Goal: Information Seeking & Learning: Find specific fact

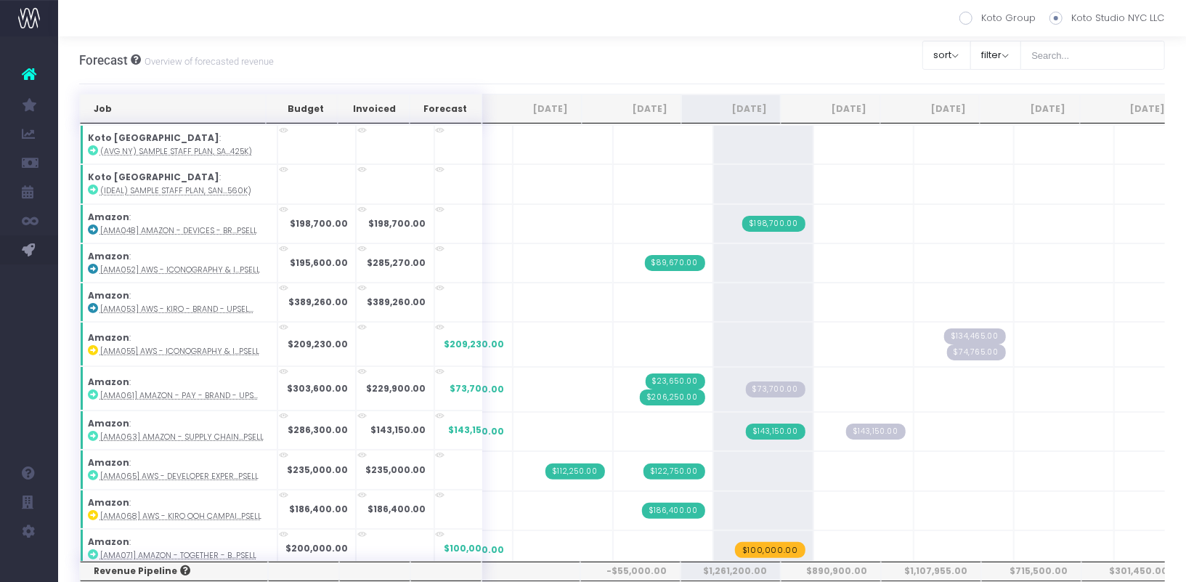
click at [973, 24] on label "Koto Group" at bounding box center [997, 18] width 76 height 15
click at [981, 20] on input "Koto Group" at bounding box center [985, 15] width 9 height 9
radio input "true"
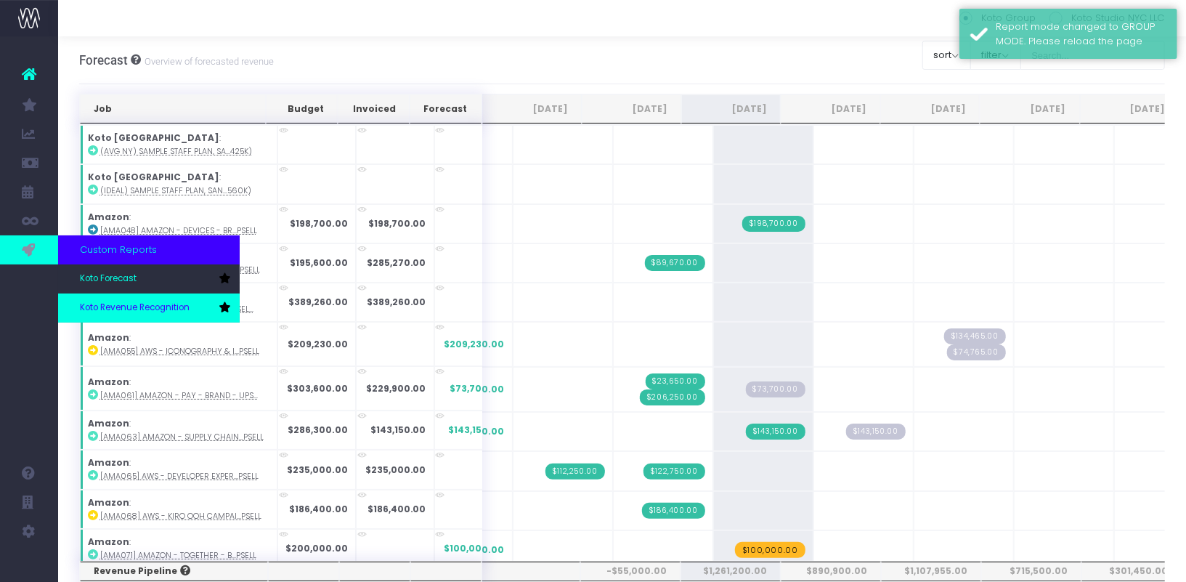
click at [111, 304] on span "Koto Revenue Recognition" at bounding box center [135, 307] width 110 height 13
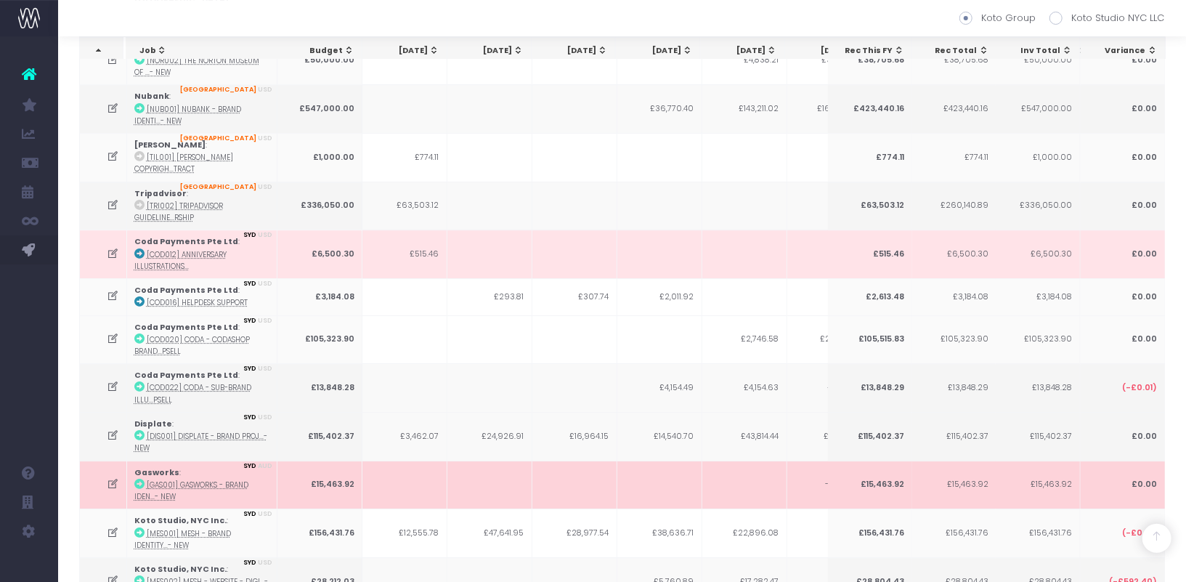
scroll to position [10472, 0]
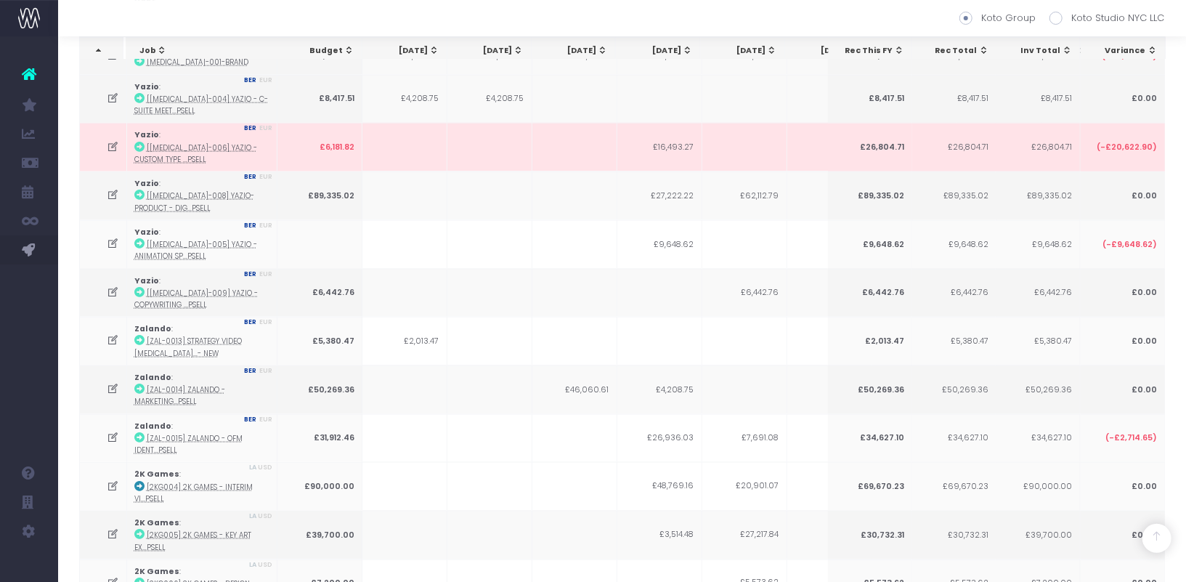
scroll to position [0, 0]
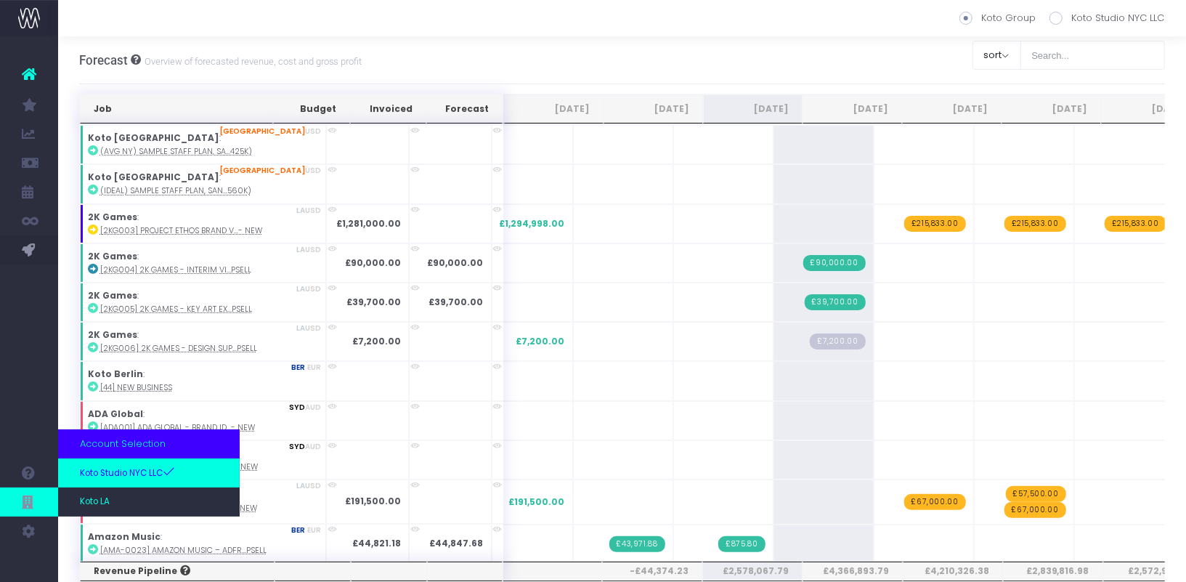
click at [133, 473] on span "Koto Studio NYC LLC" at bounding box center [127, 472] width 95 height 15
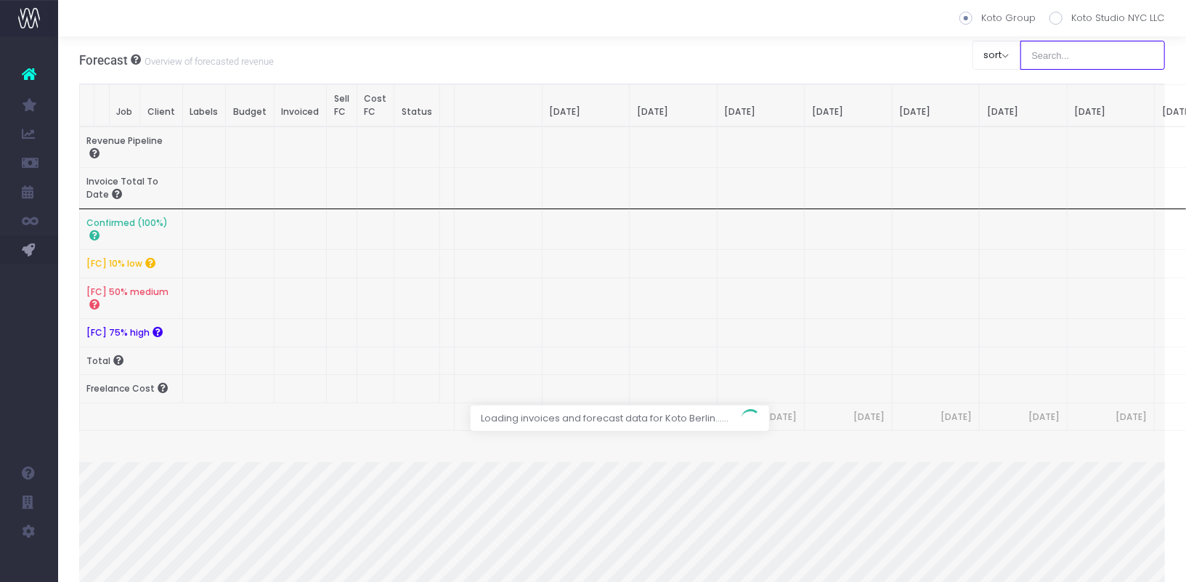
click at [1086, 51] on input "text" at bounding box center [1092, 55] width 145 height 29
click at [1055, 17] on span at bounding box center [1055, 18] width 13 height 13
click at [1071, 17] on input "Koto Studio NYC LLC" at bounding box center [1075, 15] width 9 height 9
radio input "true"
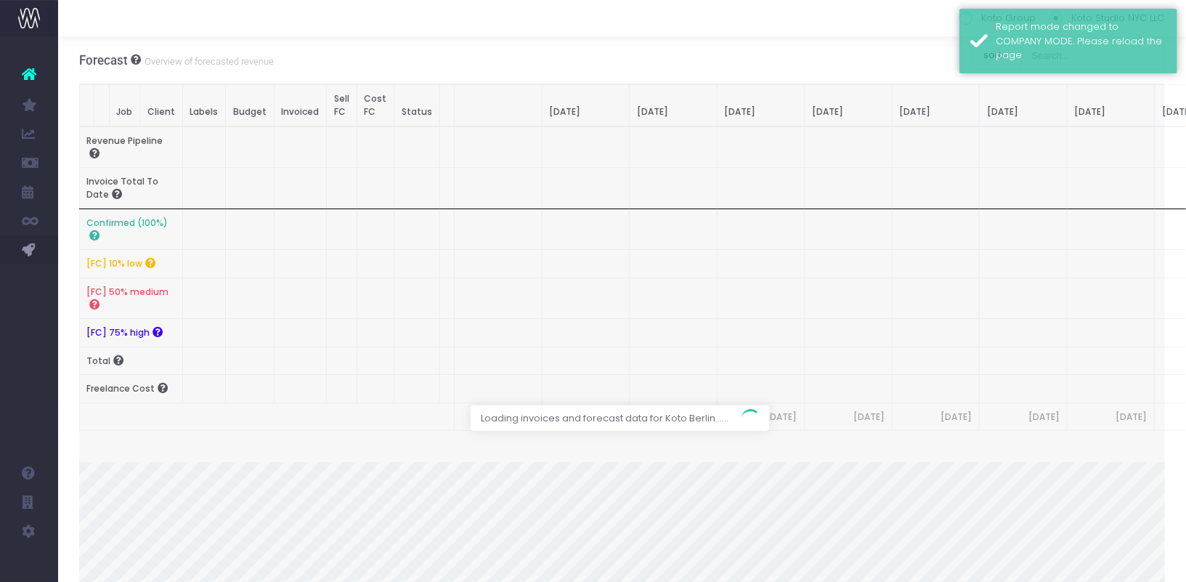
click at [1072, 54] on div "Report mode changed to COMPANY MODE. Please reload the page" at bounding box center [1068, 41] width 218 height 65
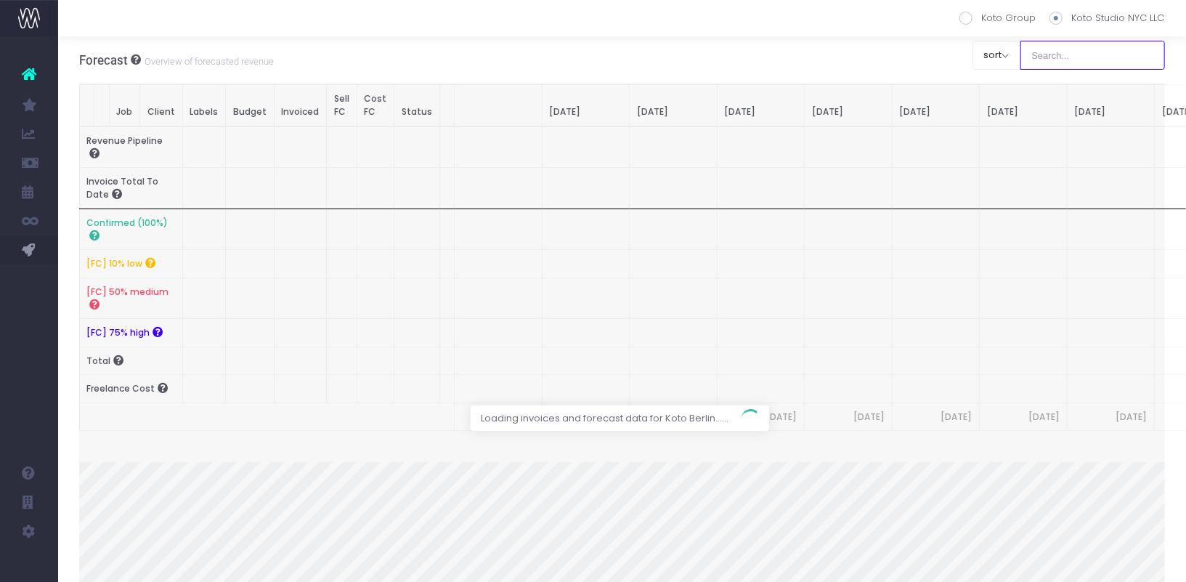
click at [1075, 65] on input "text" at bounding box center [1092, 55] width 145 height 29
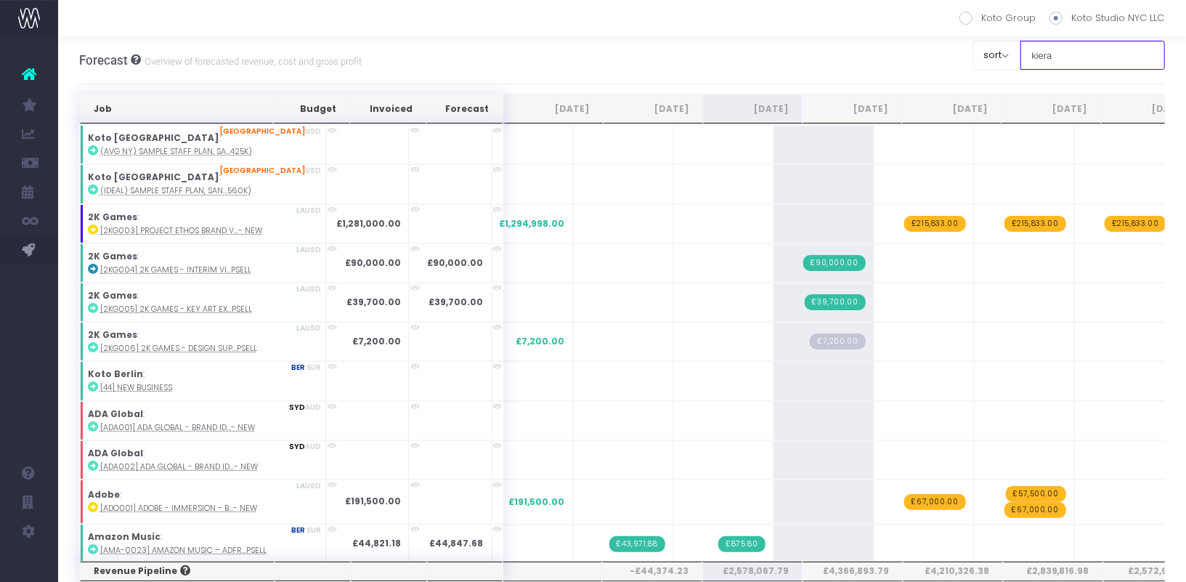
type input "kiera"
click at [1075, 62] on input "kiera" at bounding box center [1092, 55] width 145 height 29
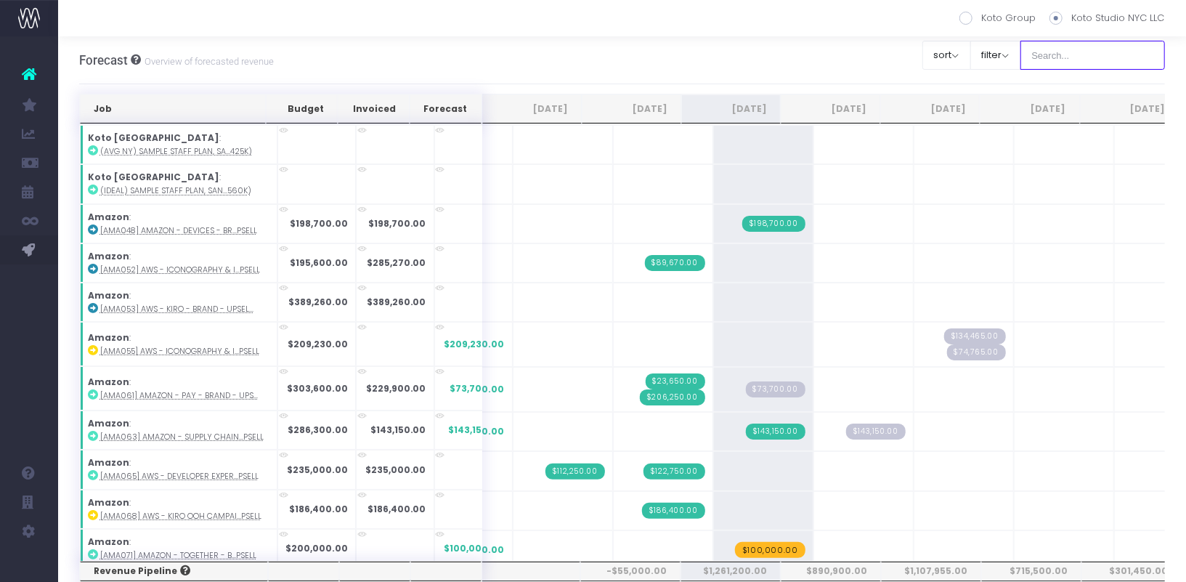
click at [1065, 54] on input "text" at bounding box center [1092, 55] width 145 height 29
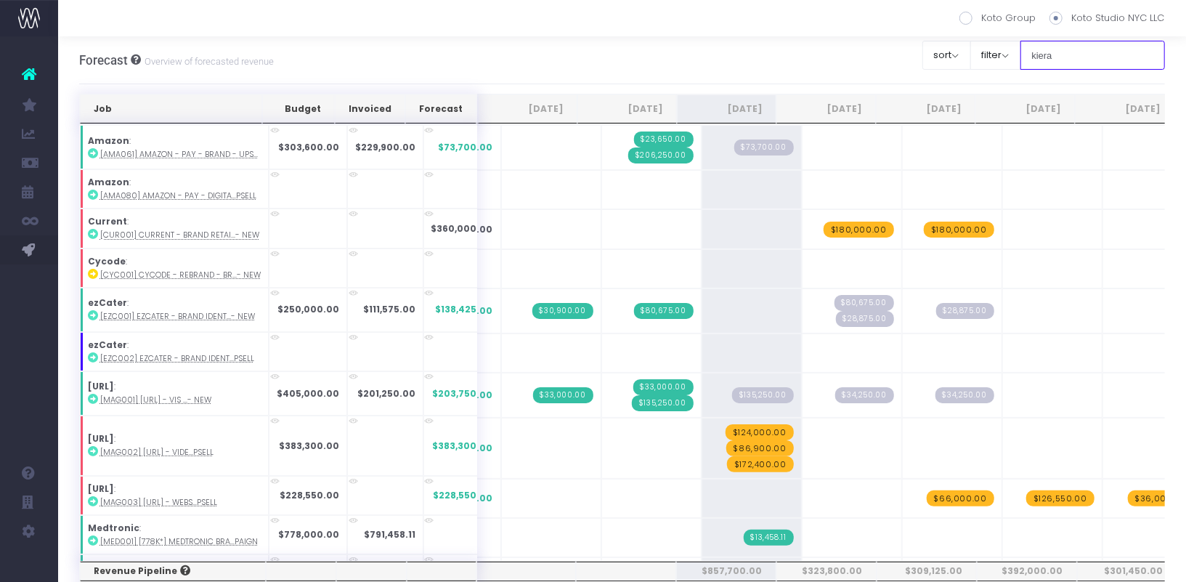
click at [1065, 54] on input "kiera" at bounding box center [1092, 55] width 145 height 29
click at [1119, 56] on input "kiera" at bounding box center [1092, 55] width 145 height 29
type input "k"
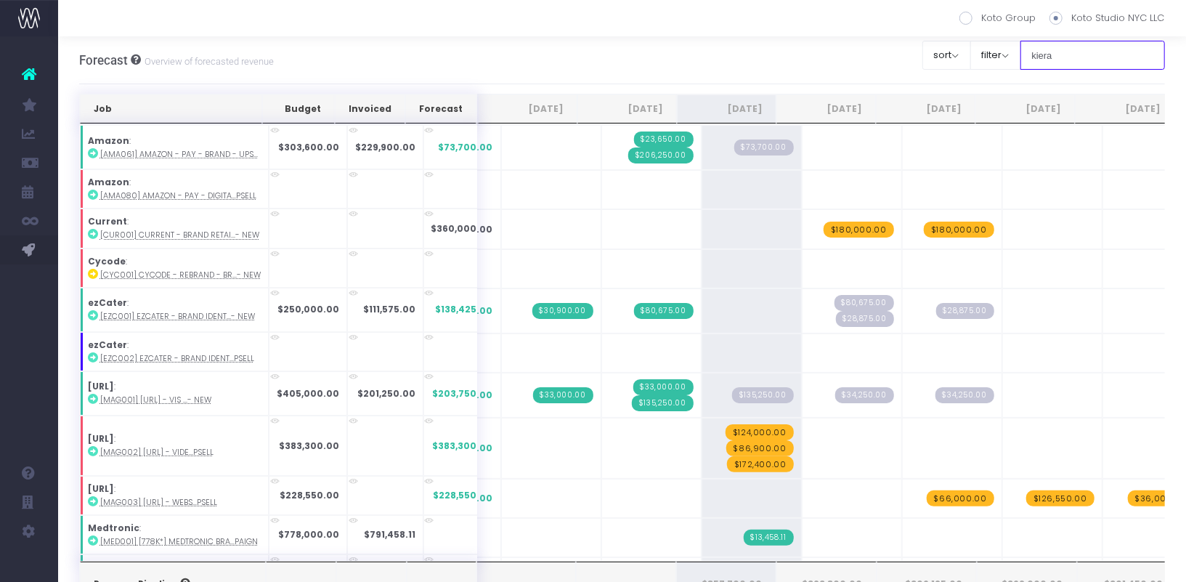
type input "kiera"
click at [94, 154] on icon at bounding box center [93, 153] width 10 height 10
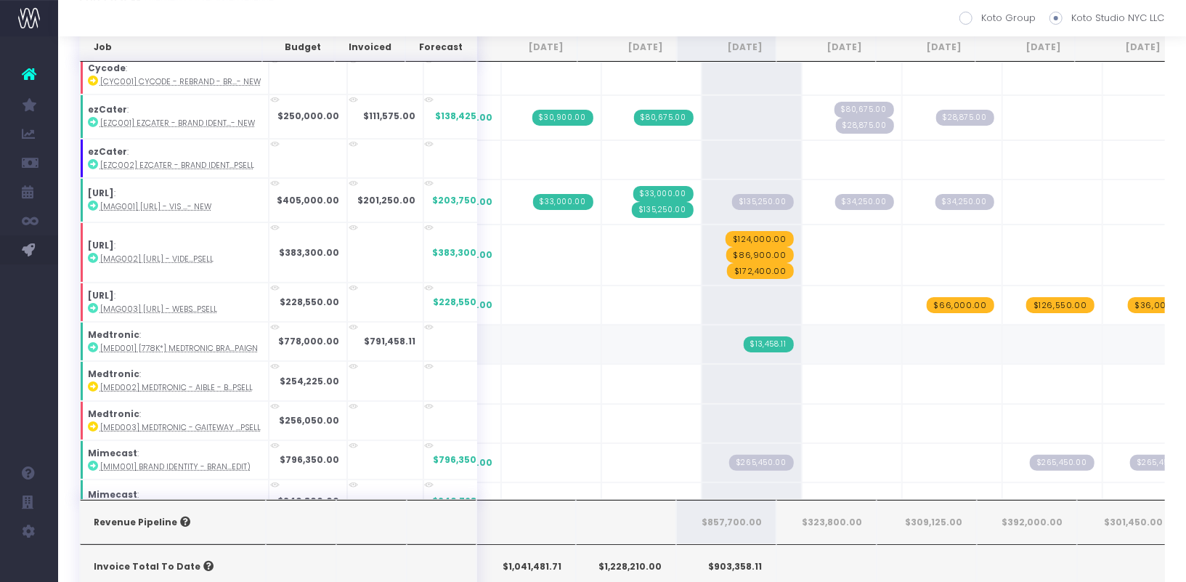
scroll to position [129, 0]
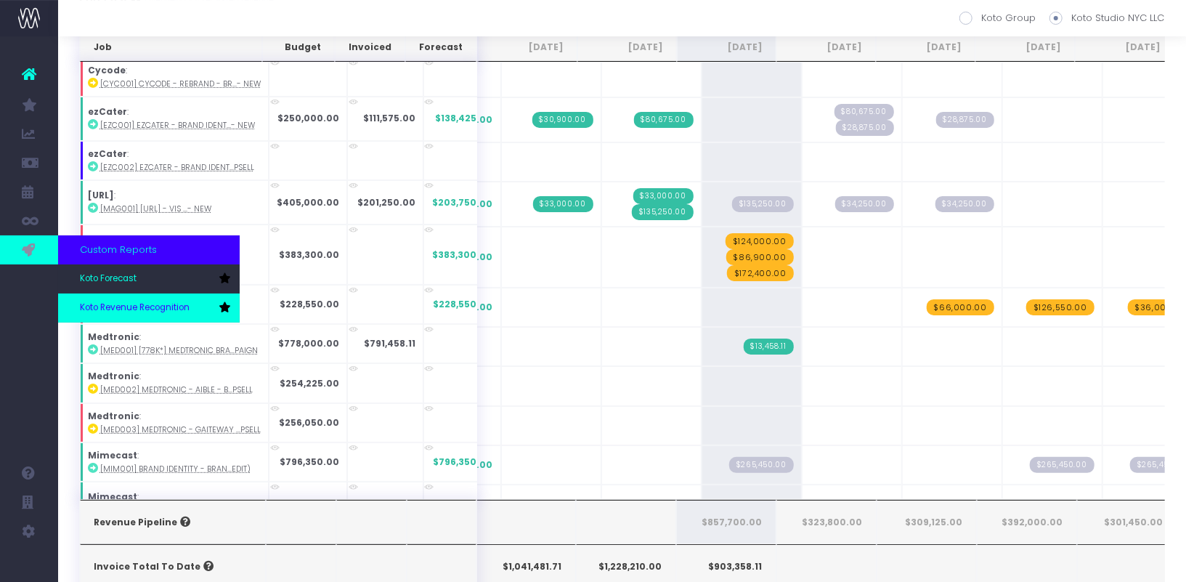
click at [135, 301] on span "Koto Revenue Recognition" at bounding box center [135, 307] width 110 height 13
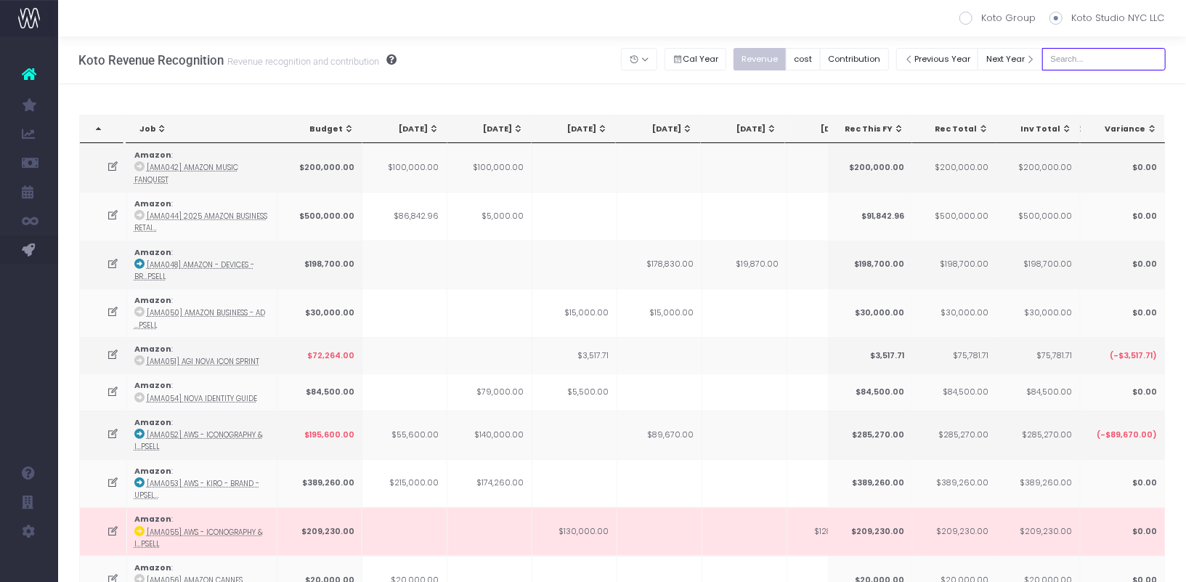
click at [1131, 52] on input "text" at bounding box center [1103, 59] width 123 height 23
type input "kiera"
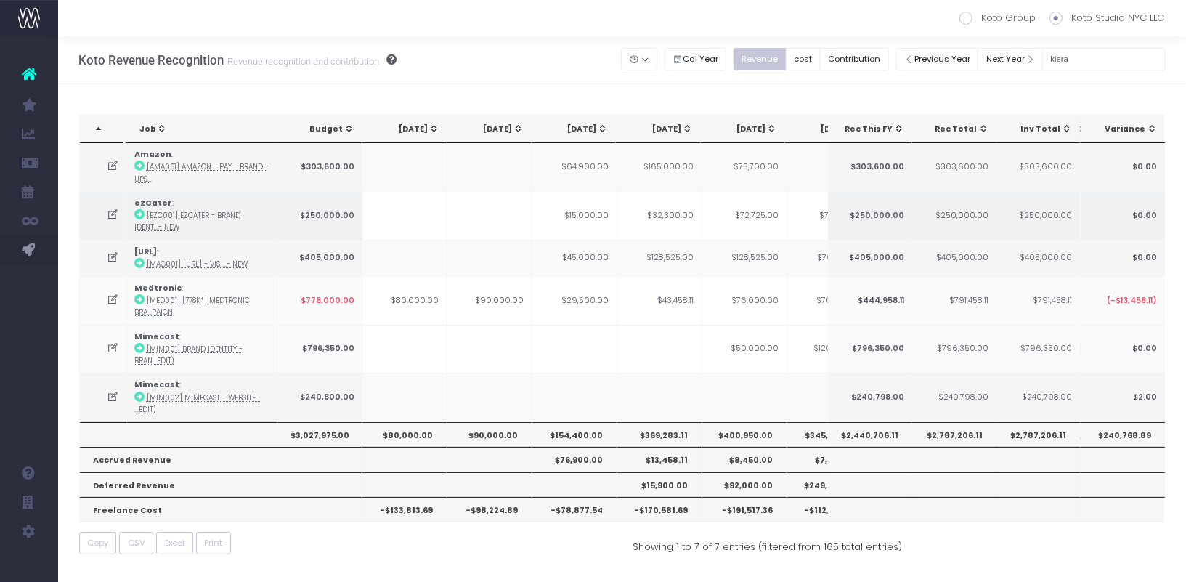
click at [663, 211] on td "$32,300.00" at bounding box center [659, 215] width 85 height 49
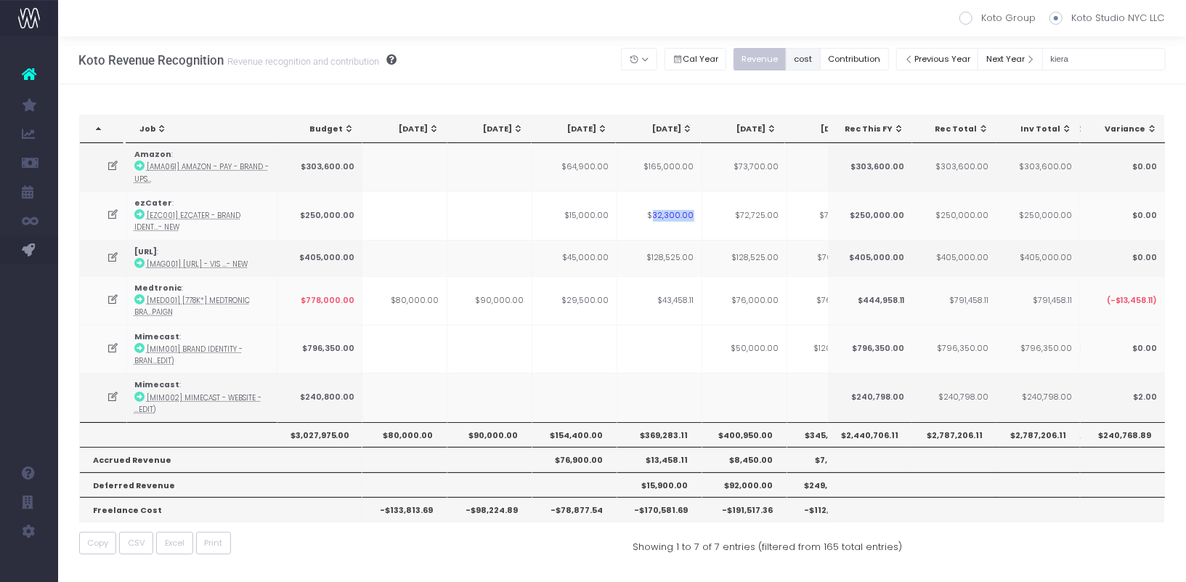
click at [821, 57] on button "cost" at bounding box center [803, 59] width 35 height 23
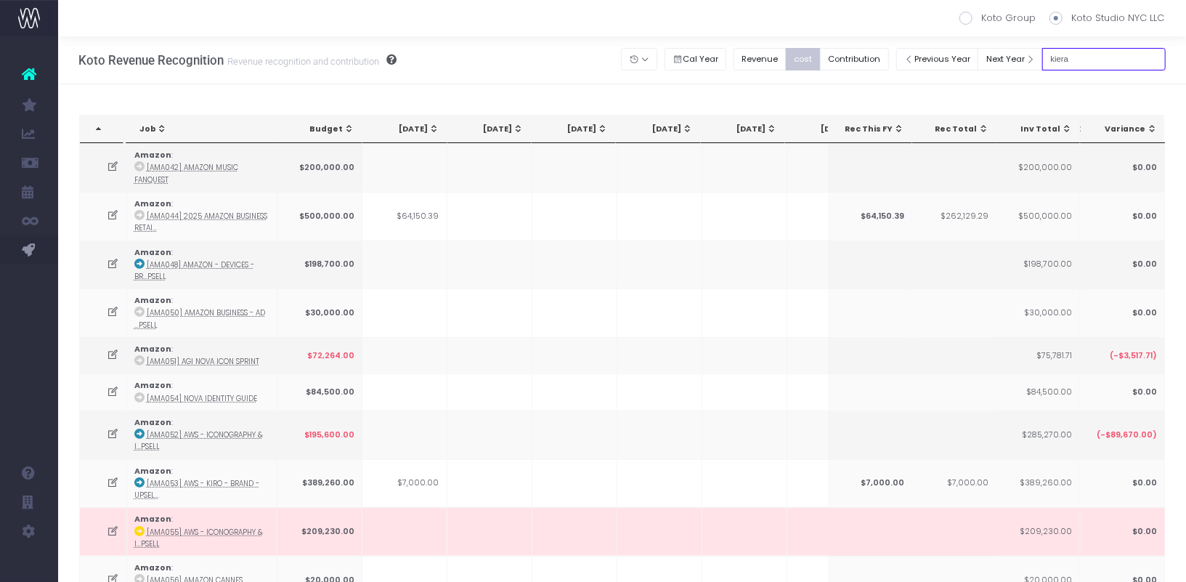
click at [1120, 50] on input "kiera" at bounding box center [1103, 59] width 123 height 23
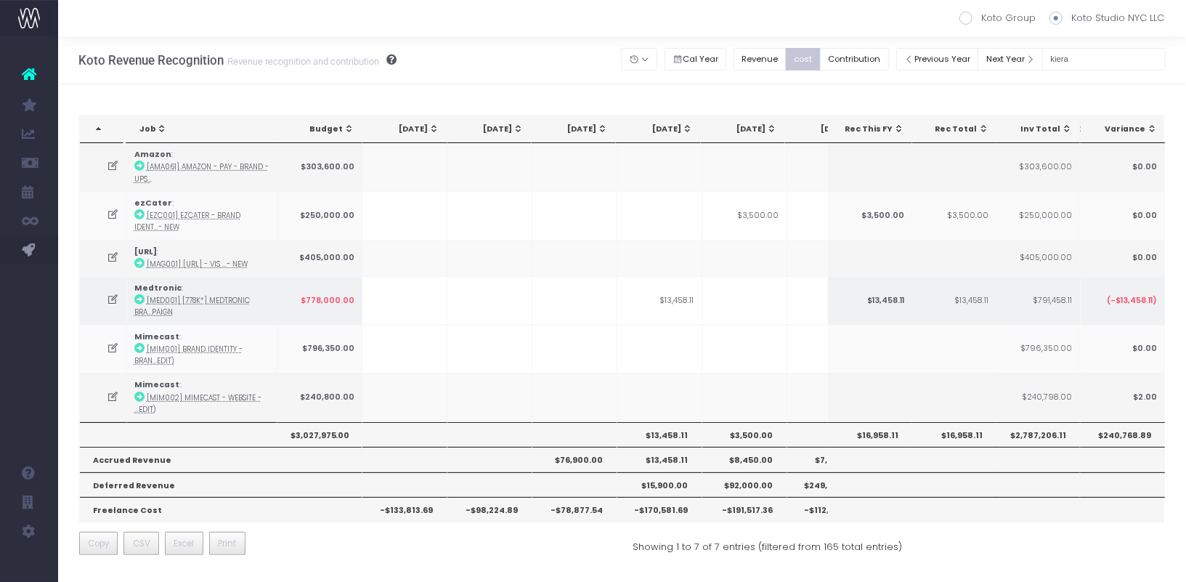
click at [660, 313] on td "$13,458.11" at bounding box center [659, 300] width 85 height 49
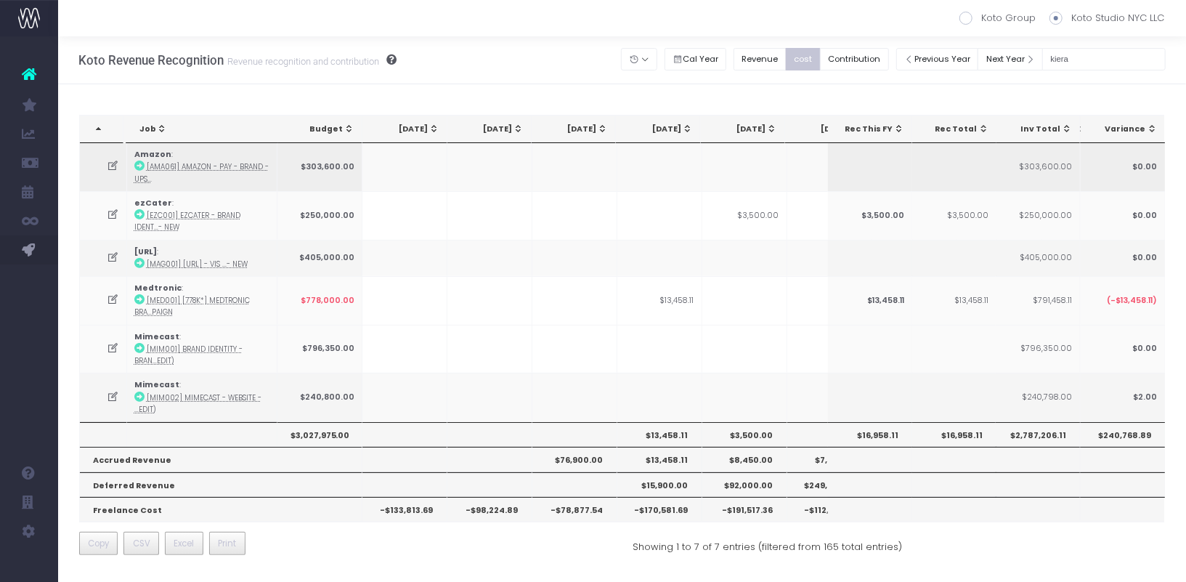
click at [139, 166] on icon at bounding box center [139, 165] width 10 height 10
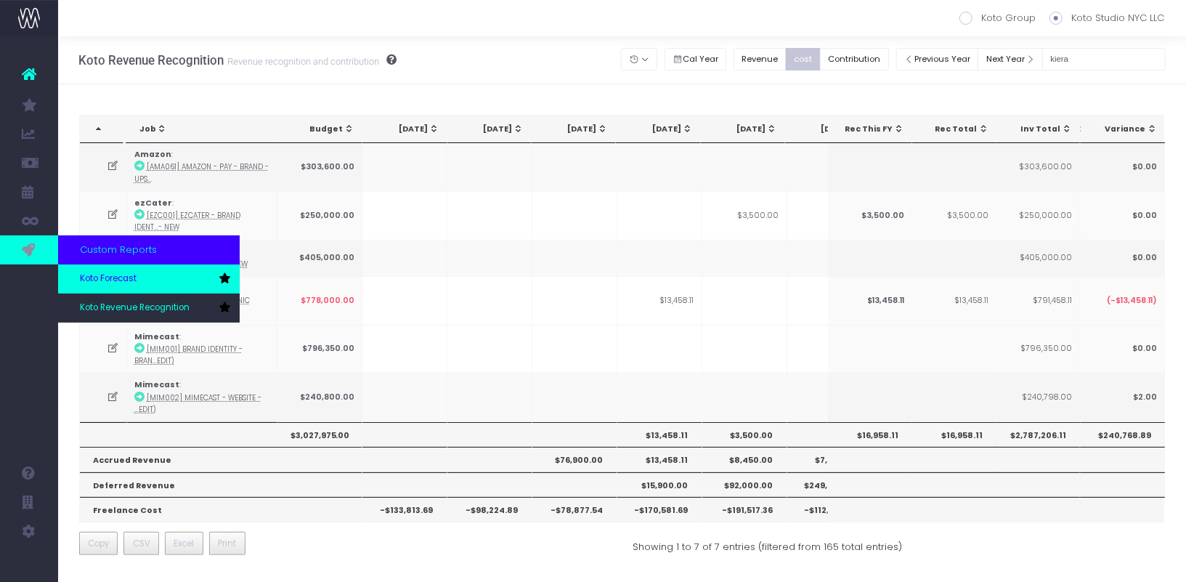
click at [104, 282] on span "Koto Forecast" at bounding box center [108, 278] width 57 height 13
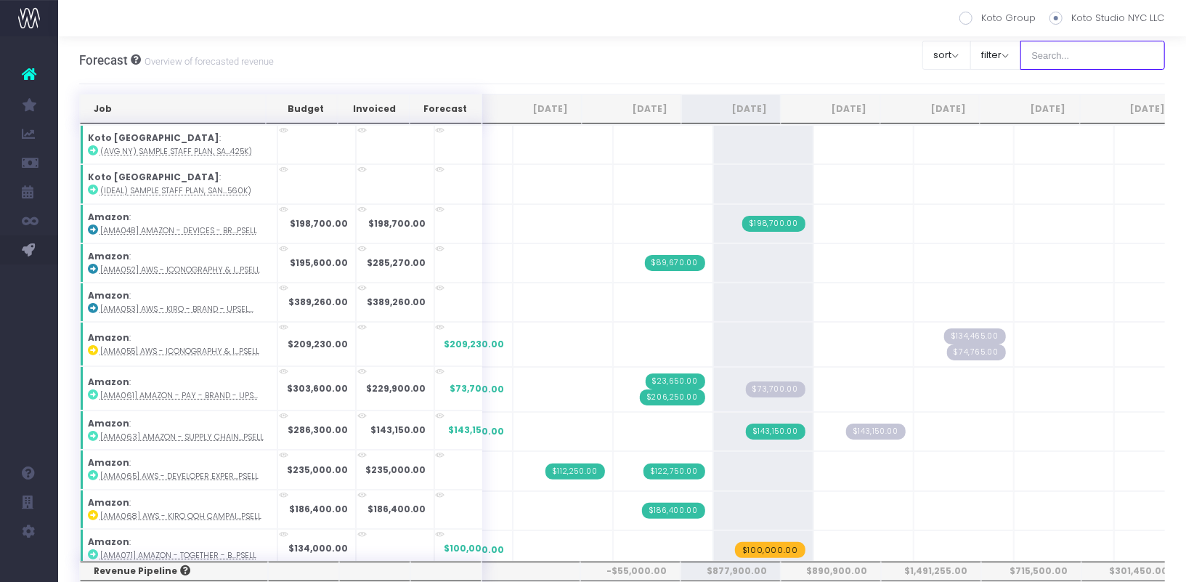
click at [1109, 53] on input "text" at bounding box center [1092, 55] width 145 height 29
type input "ru"
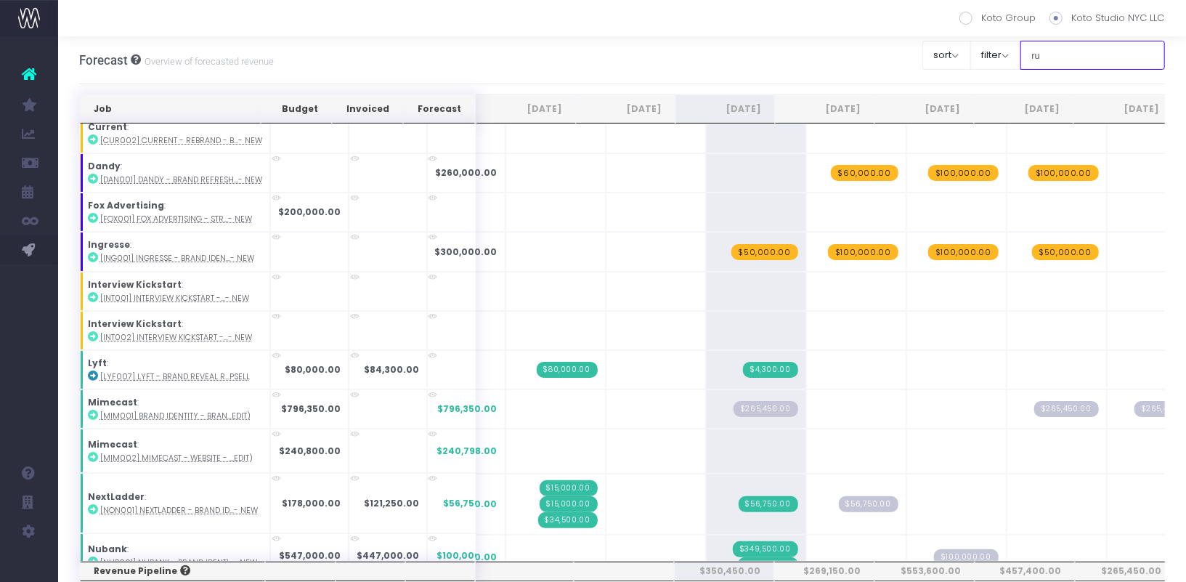
click at [1087, 58] on input "ru" at bounding box center [1092, 55] width 145 height 29
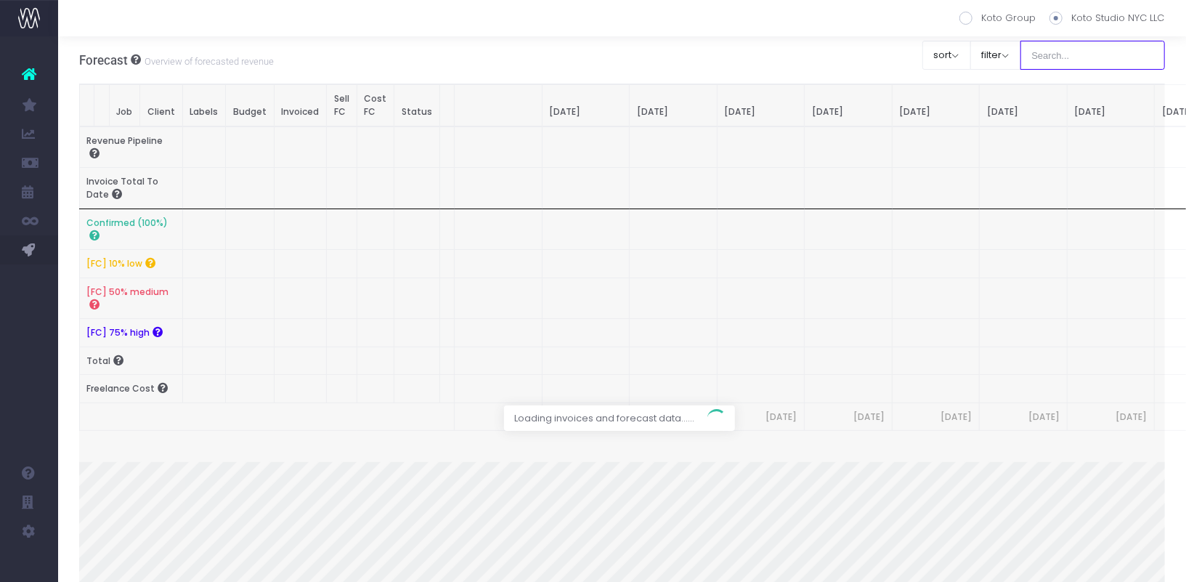
click at [1070, 52] on input "text" at bounding box center [1092, 55] width 145 height 29
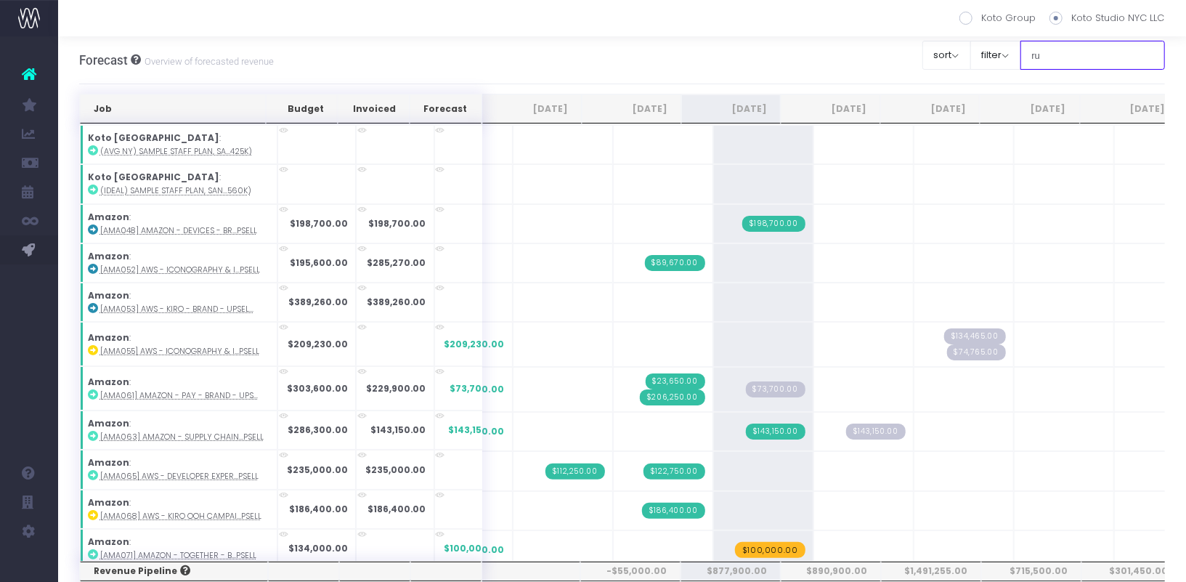
type input "ru"
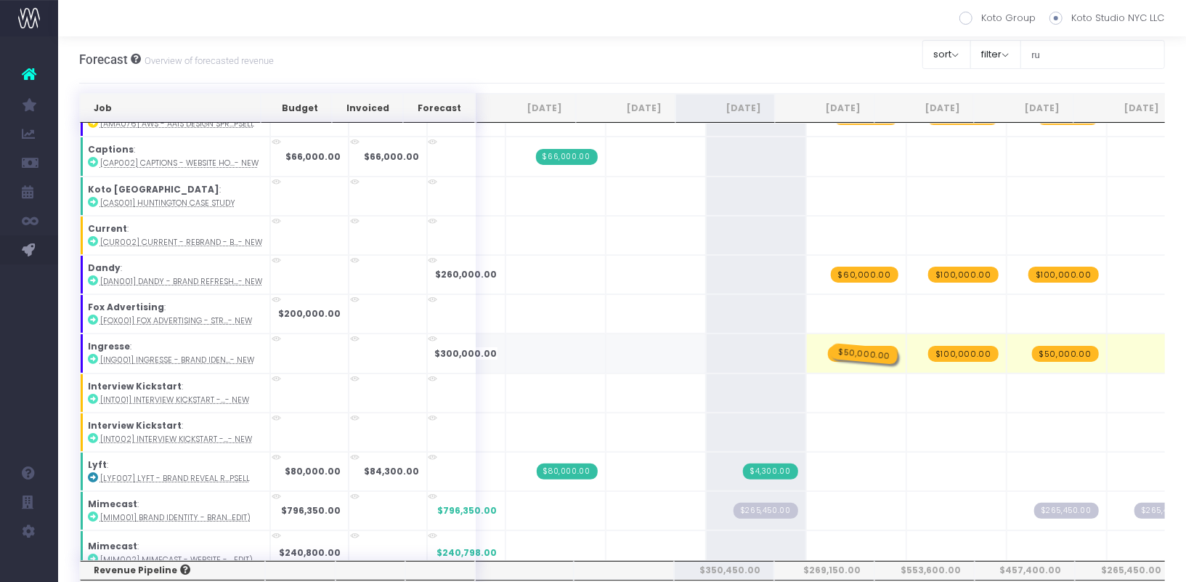
drag, startPoint x: 742, startPoint y: 350, endPoint x: 826, endPoint y: 335, distance: 84.8
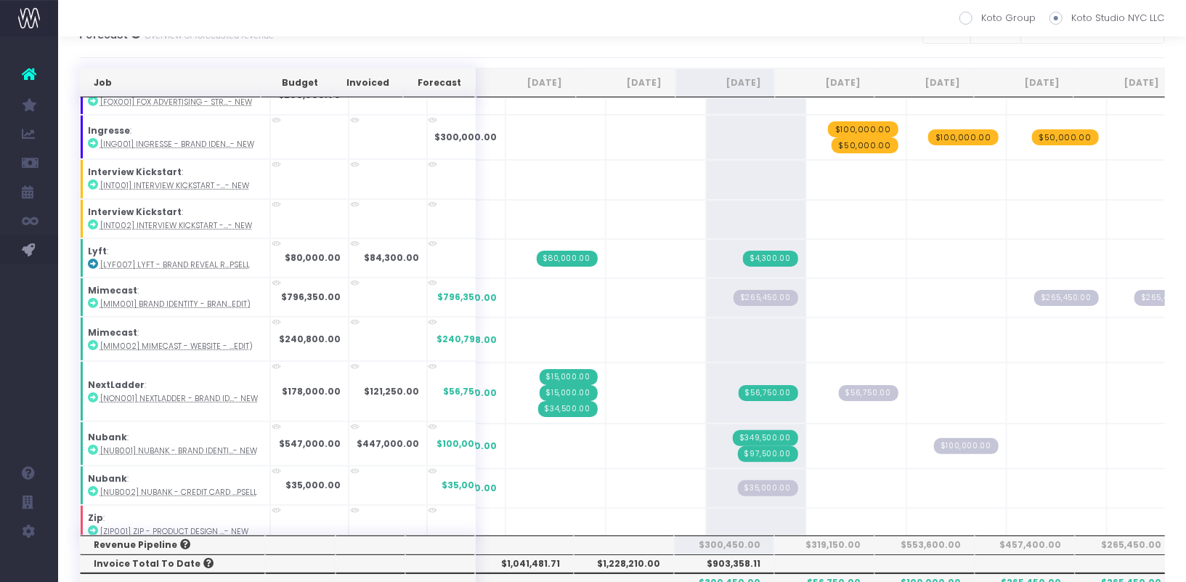
scroll to position [27, 0]
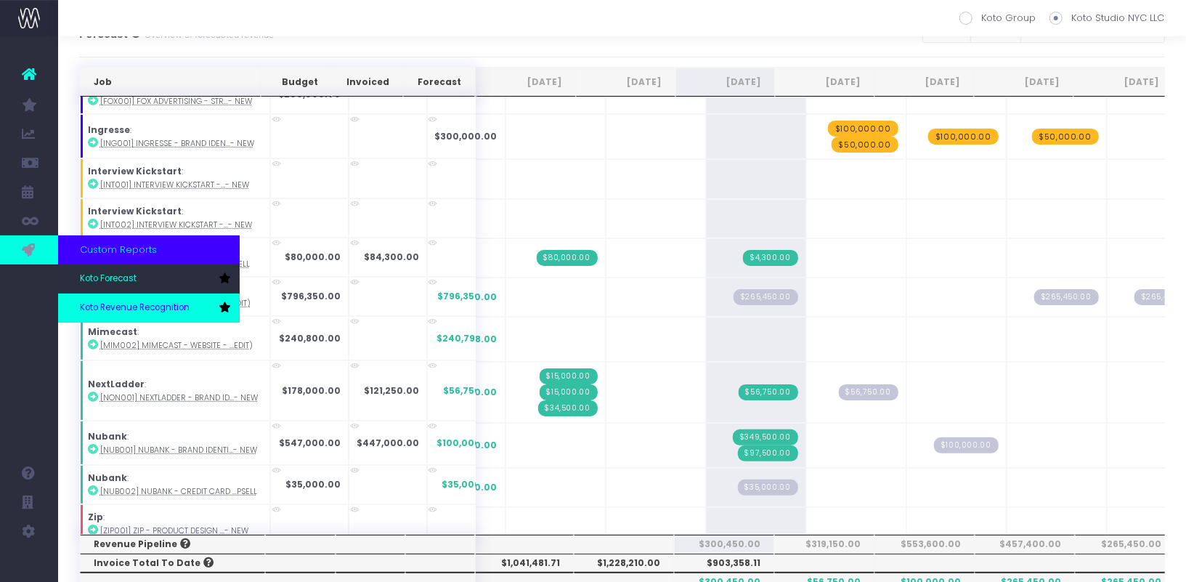
click at [115, 309] on span "Koto Revenue Recognition" at bounding box center [135, 307] width 110 height 13
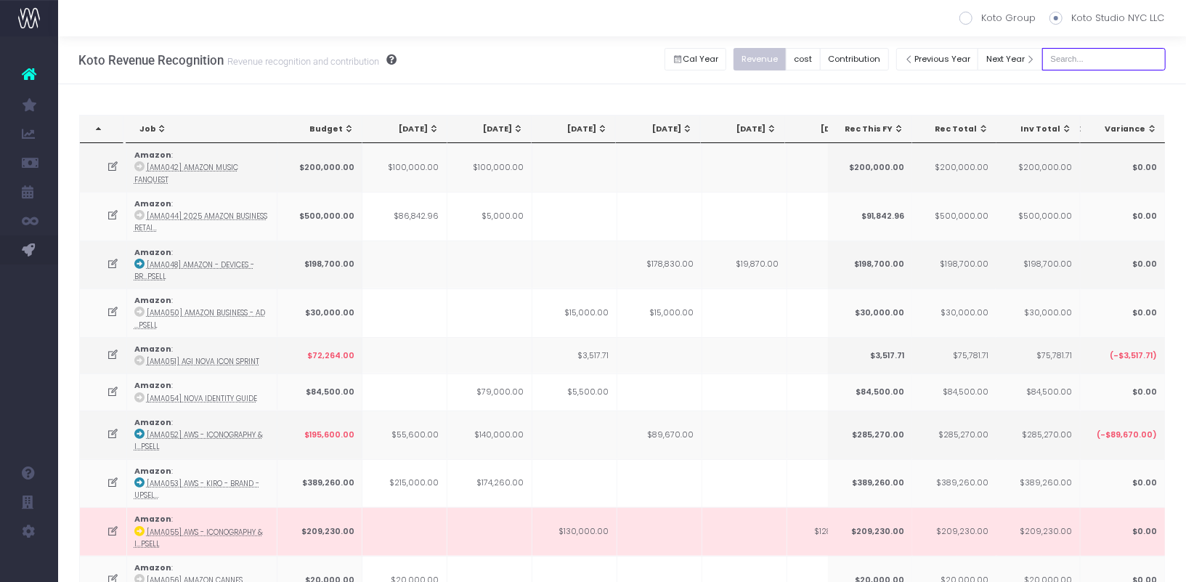
click at [1126, 62] on input "text" at bounding box center [1103, 59] width 123 height 23
click at [1092, 57] on input "ru" at bounding box center [1103, 59] width 123 height 23
click at [1099, 56] on input "ru" at bounding box center [1103, 59] width 123 height 23
type input "r"
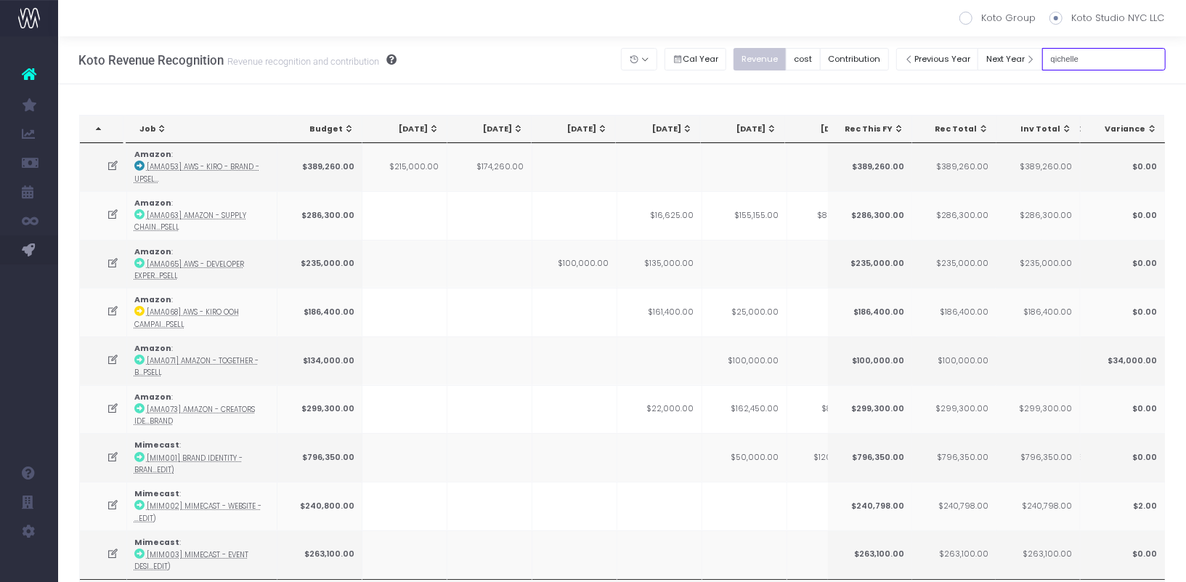
click at [1135, 52] on input "qichelle" at bounding box center [1103, 59] width 123 height 23
click at [1111, 62] on input "qichelle" at bounding box center [1103, 59] width 123 height 23
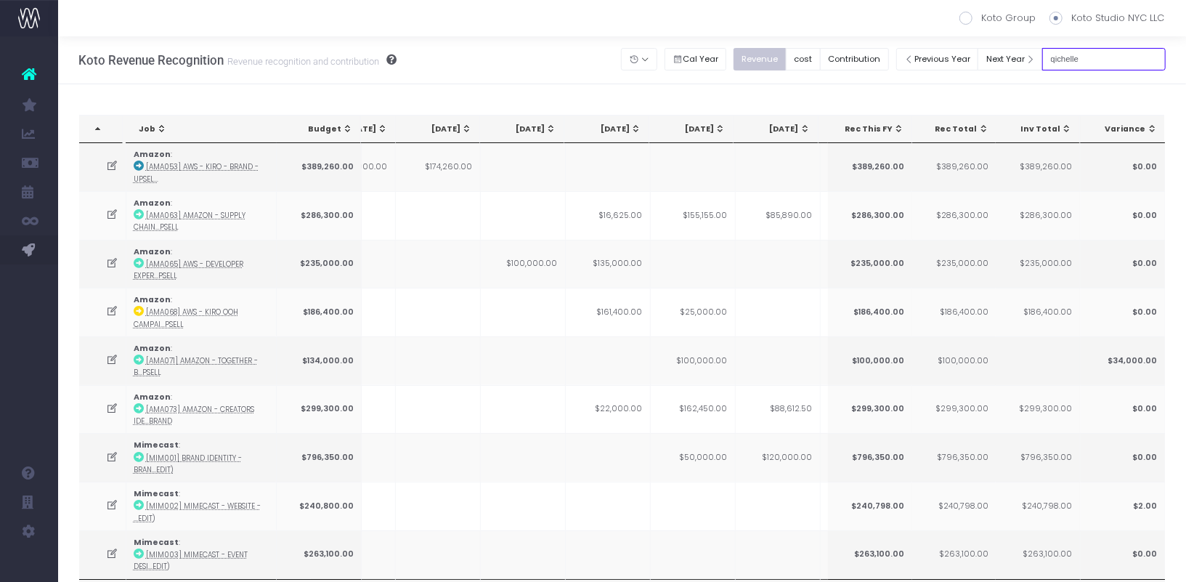
click at [1081, 62] on input "qichelle" at bounding box center [1103, 59] width 123 height 23
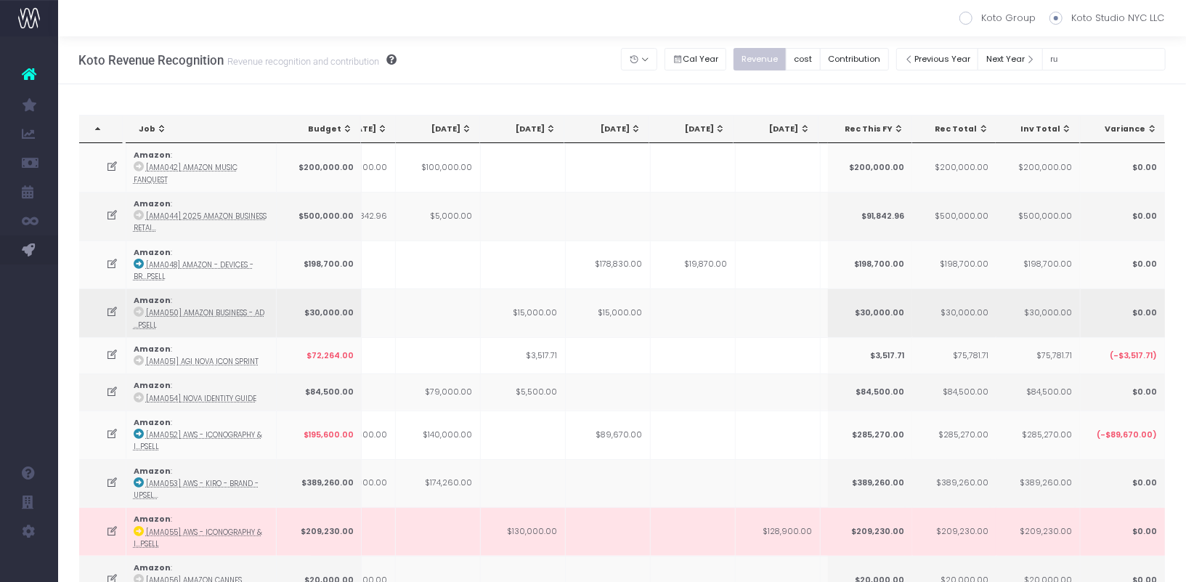
click at [680, 299] on td at bounding box center [693, 312] width 85 height 49
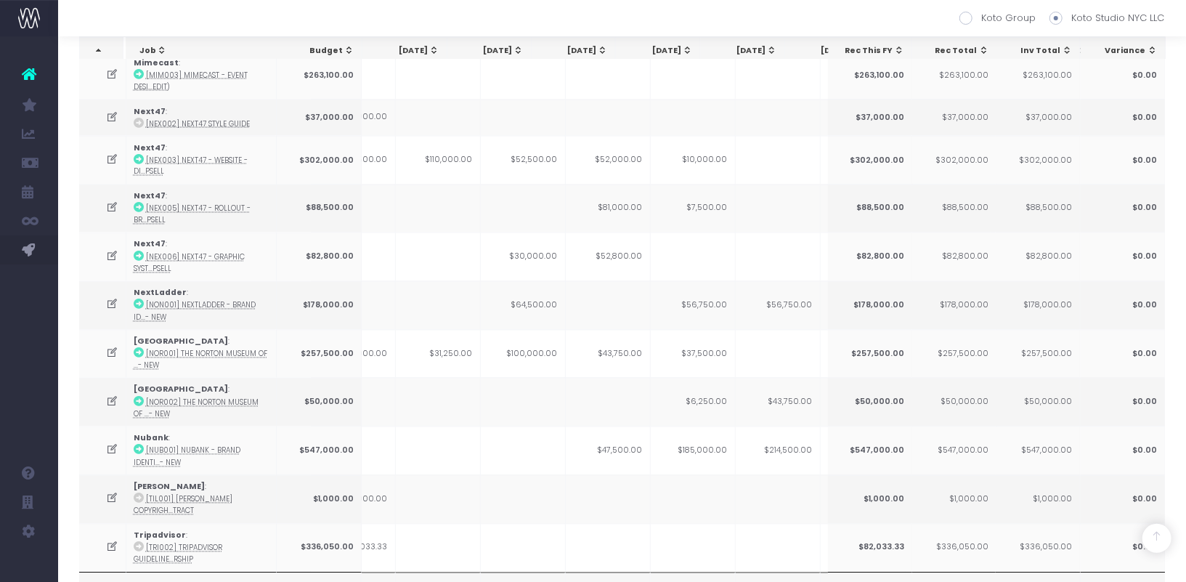
scroll to position [0, 52]
click at [137, 299] on icon at bounding box center [139, 304] width 10 height 10
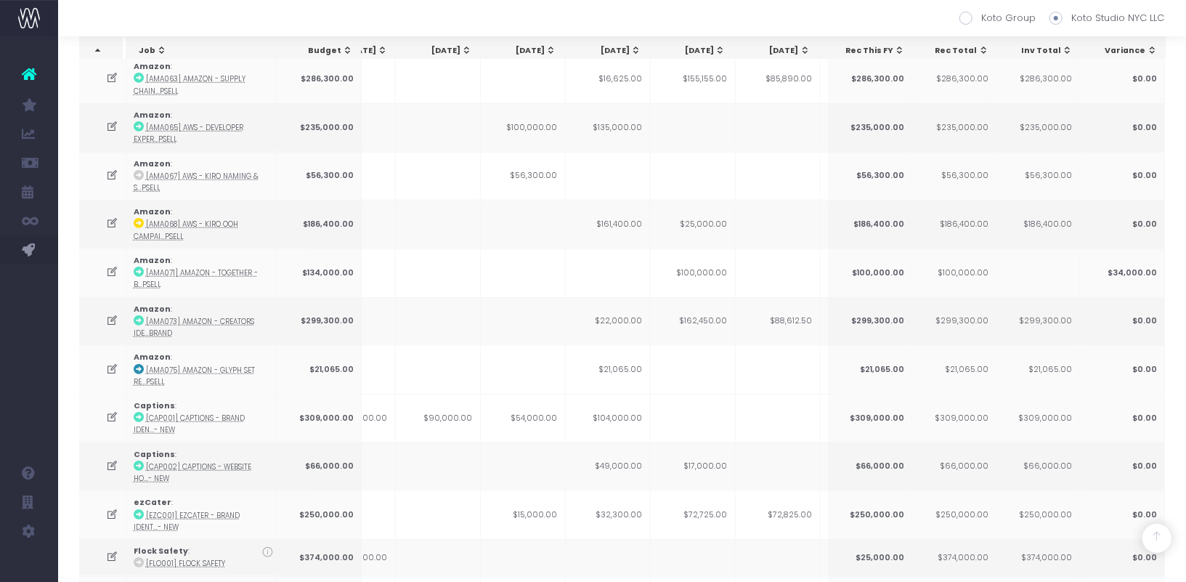
scroll to position [0, 0]
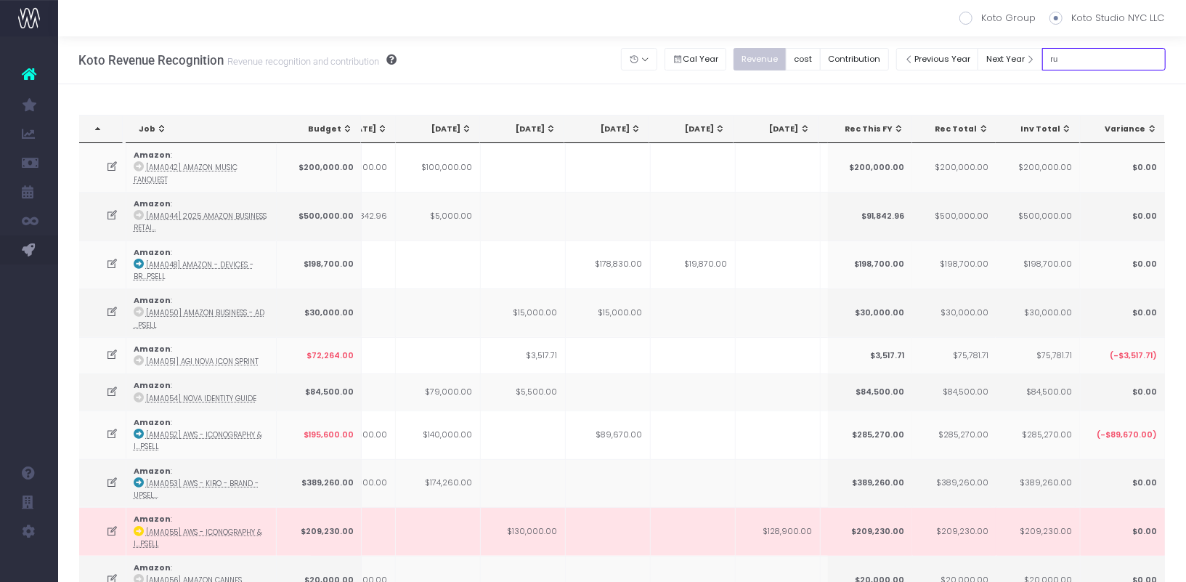
click at [1117, 65] on input "ru" at bounding box center [1103, 59] width 123 height 23
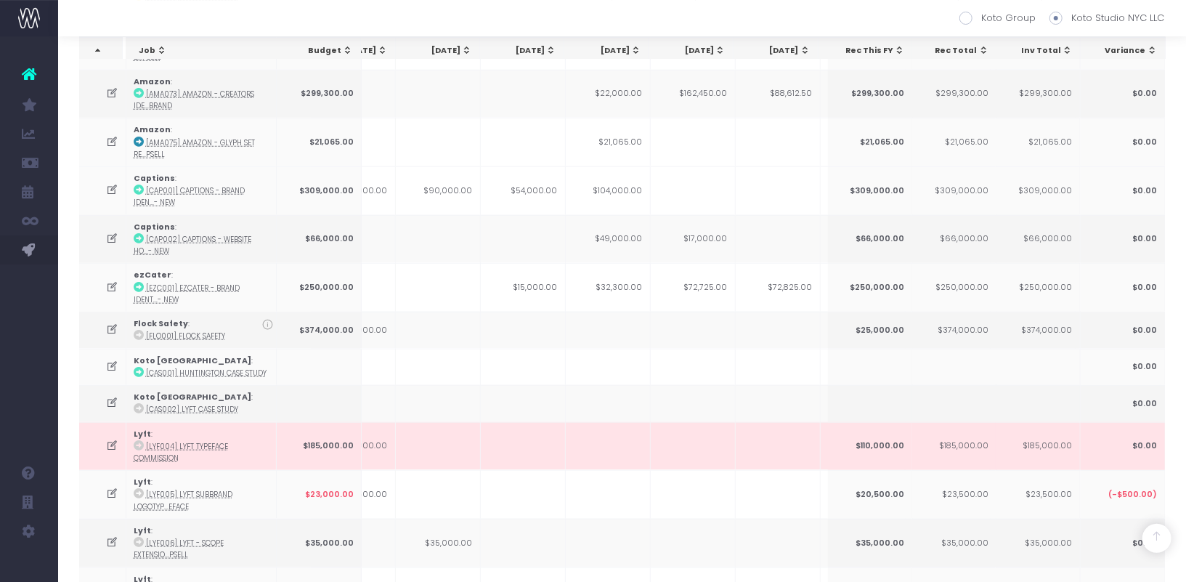
scroll to position [294, 0]
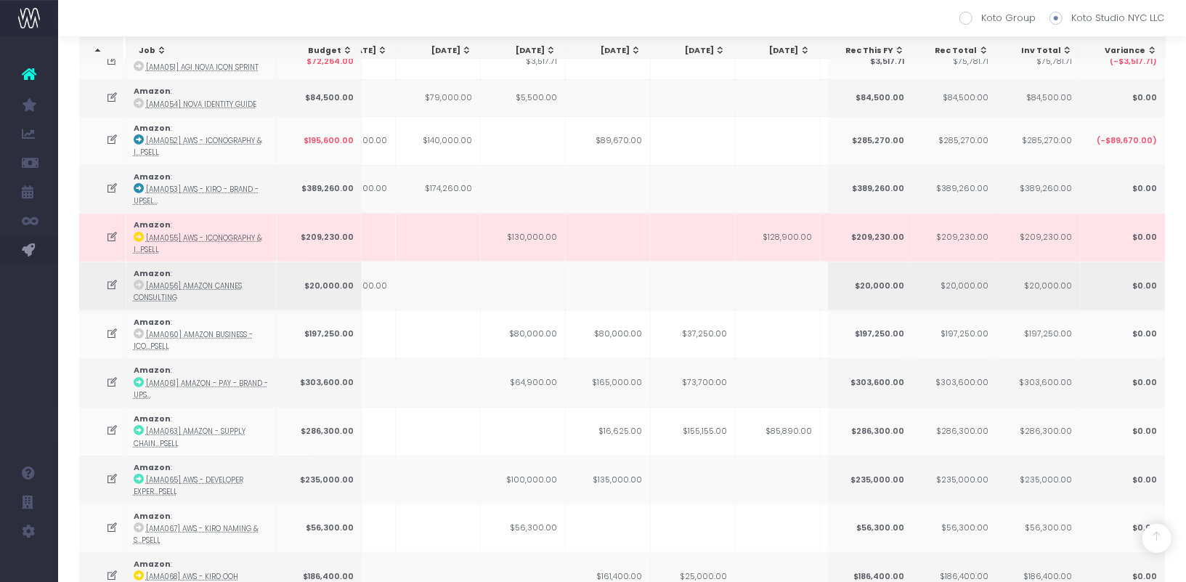
click at [499, 298] on td at bounding box center [523, 285] width 85 height 49
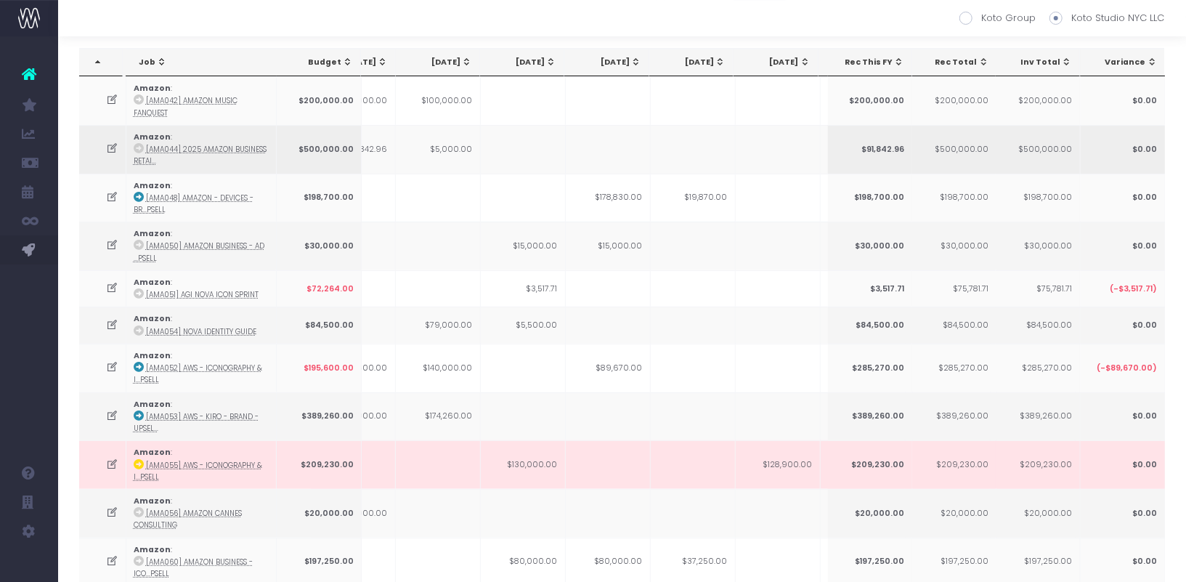
scroll to position [0, 0]
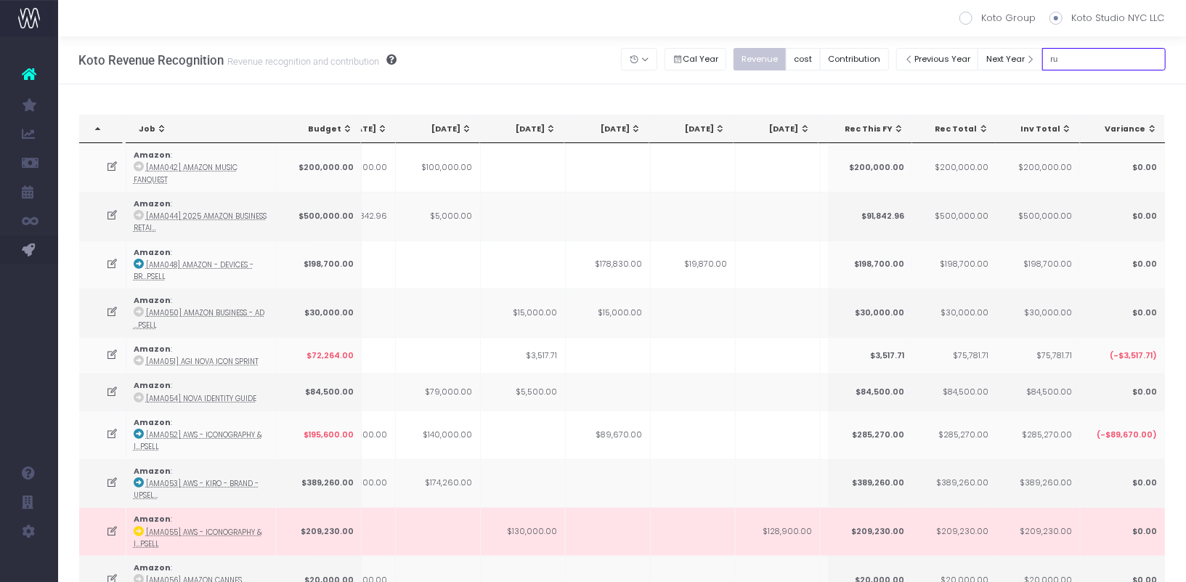
click at [1097, 60] on input "ru" at bounding box center [1103, 59] width 123 height 23
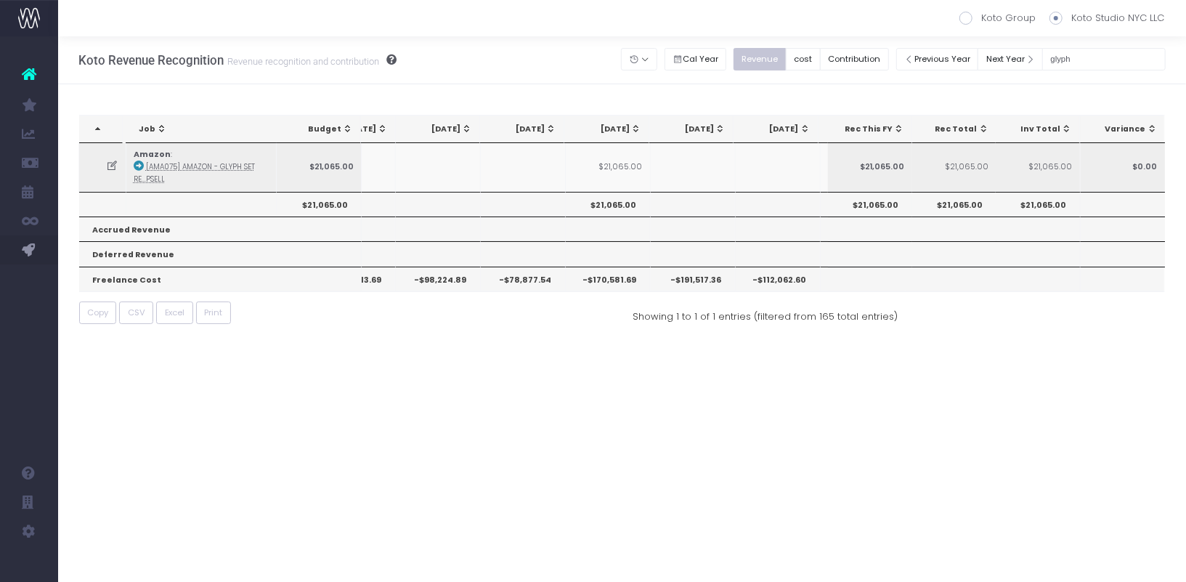
click at [106, 171] on td at bounding box center [102, 167] width 47 height 48
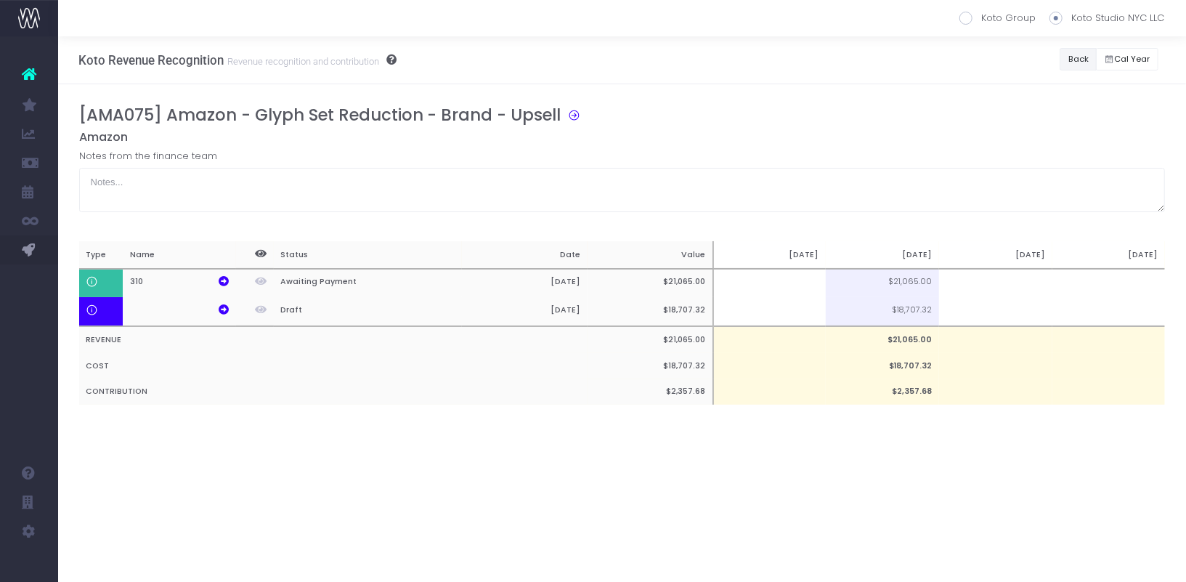
click at [1082, 53] on button "Back" at bounding box center [1077, 59] width 37 height 23
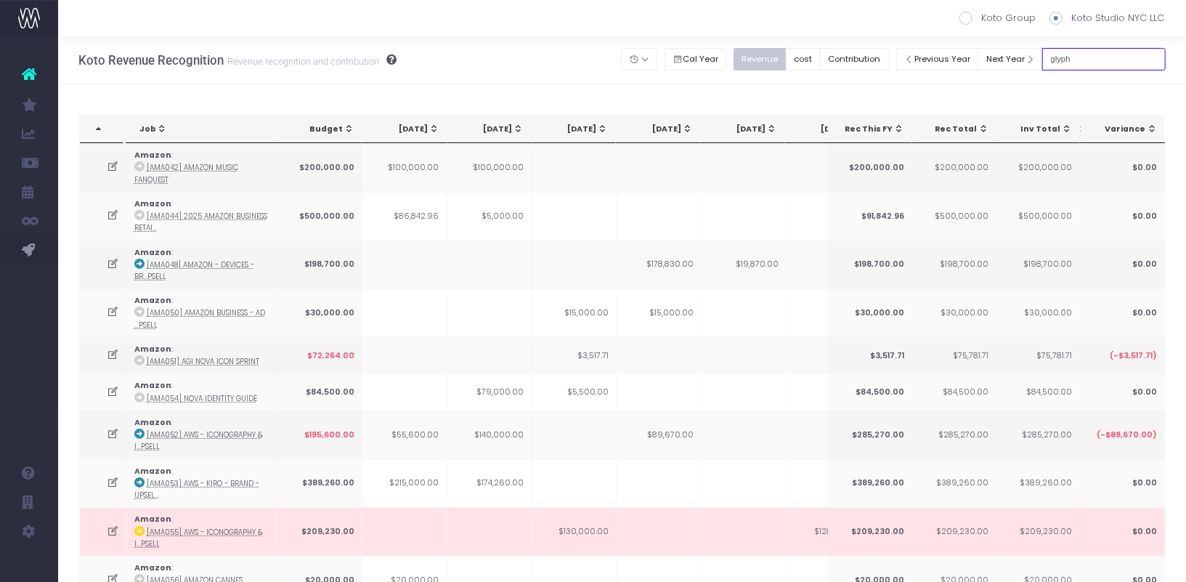
click at [1096, 54] on input "glyph" at bounding box center [1103, 59] width 123 height 23
click at [1094, 54] on input "glyph" at bounding box center [1103, 59] width 123 height 23
type input "norton"
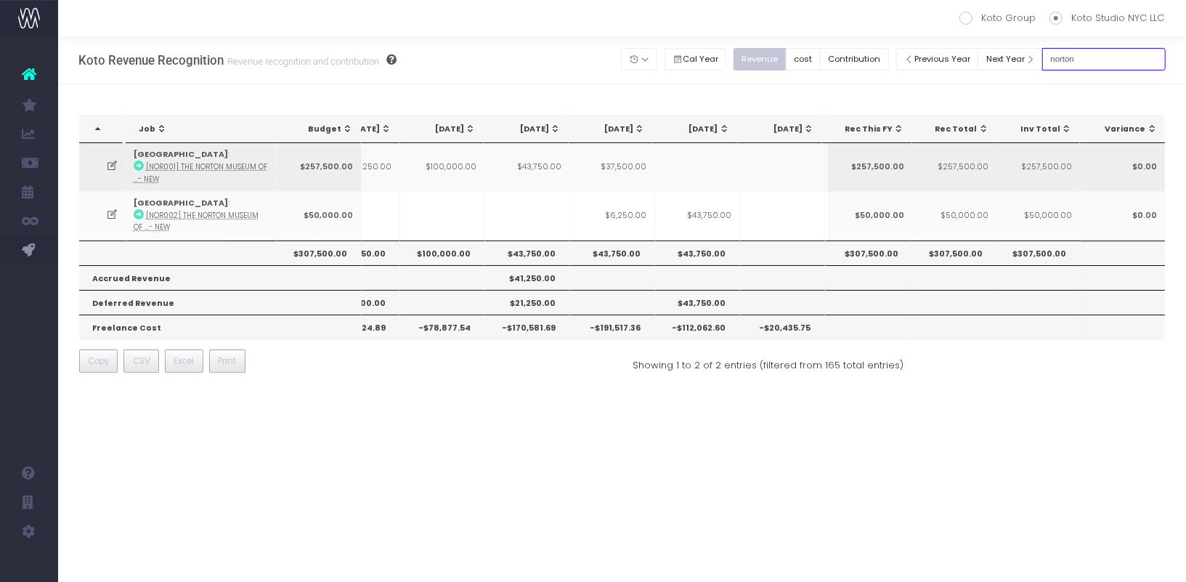
scroll to position [0, 100]
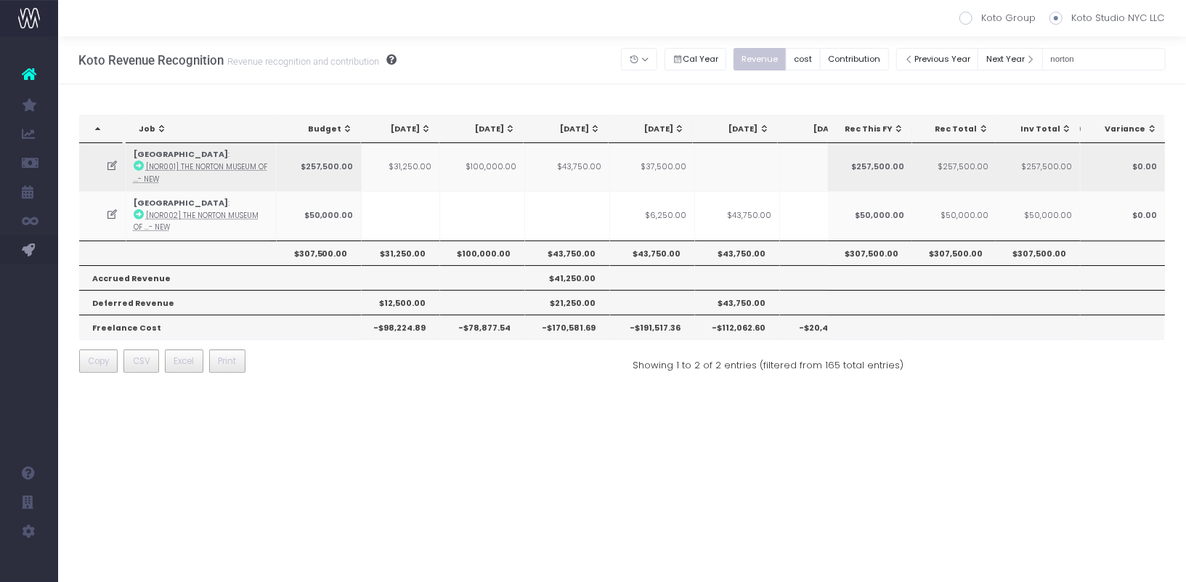
click at [498, 165] on td "$100,000.00" at bounding box center [482, 167] width 85 height 48
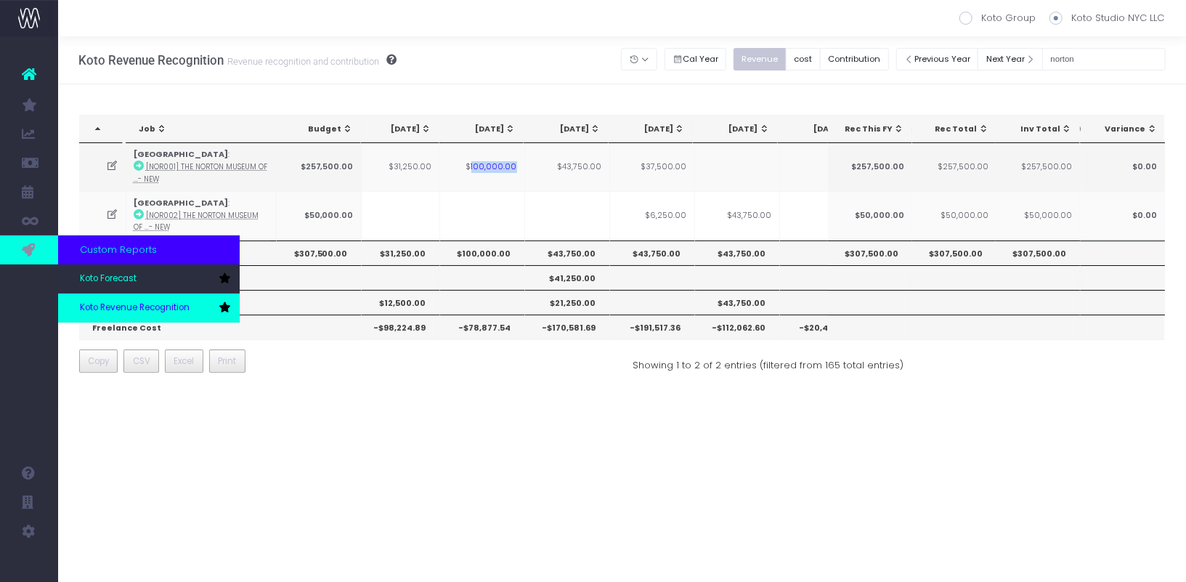
click at [109, 303] on span "Koto Revenue Recognition" at bounding box center [135, 307] width 110 height 13
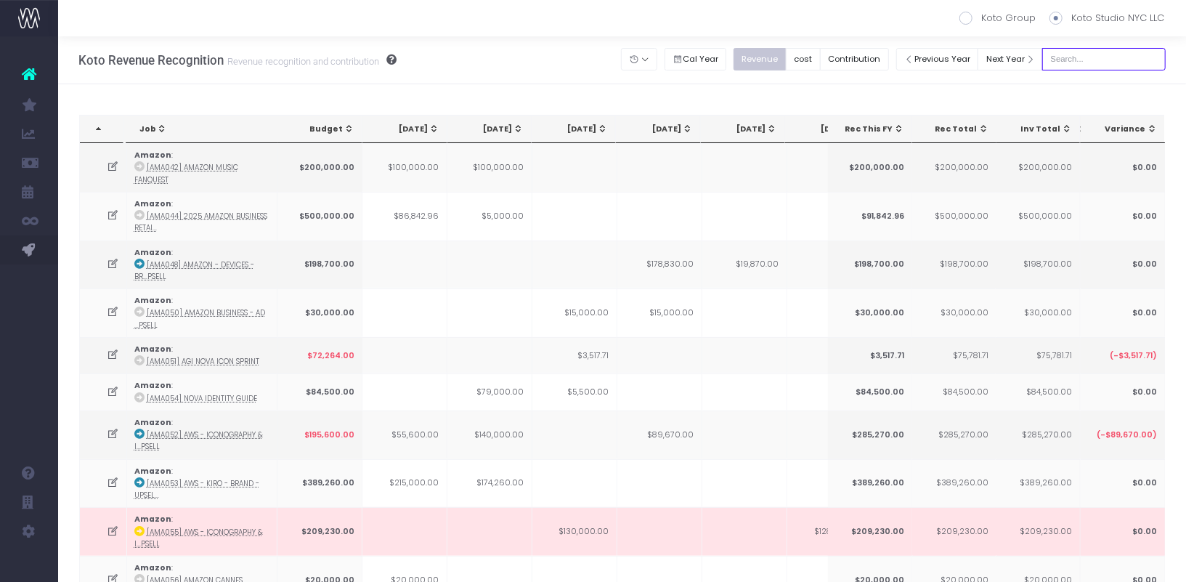
click at [1101, 52] on input "text" at bounding box center [1103, 59] width 123 height 23
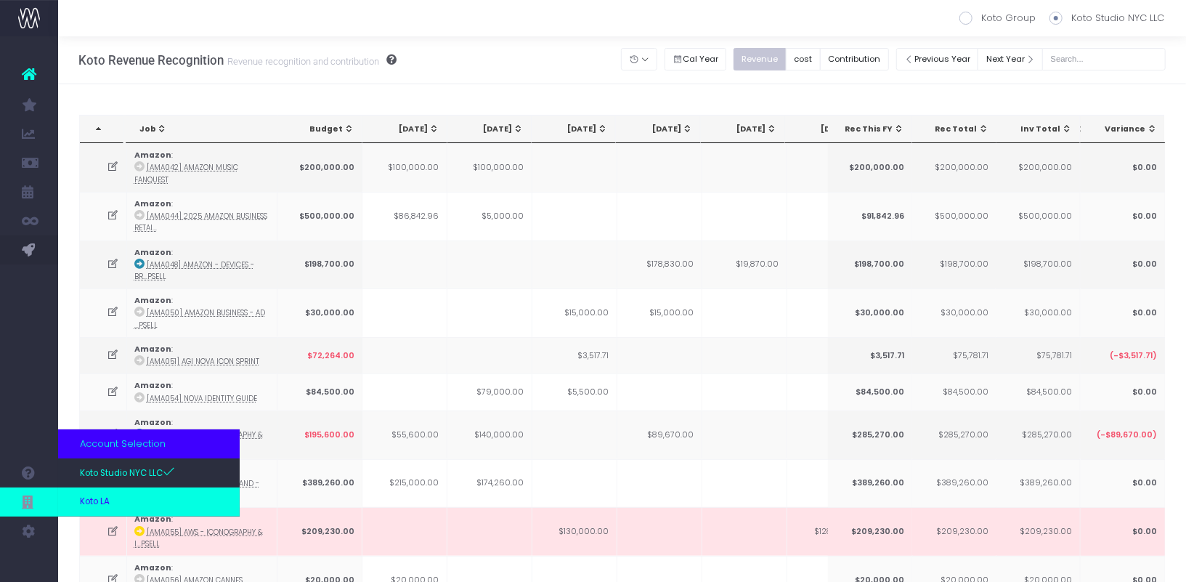
click at [74, 500] on link "Koto LA" at bounding box center [149, 501] width 182 height 29
